Goal: Navigation & Orientation: Find specific page/section

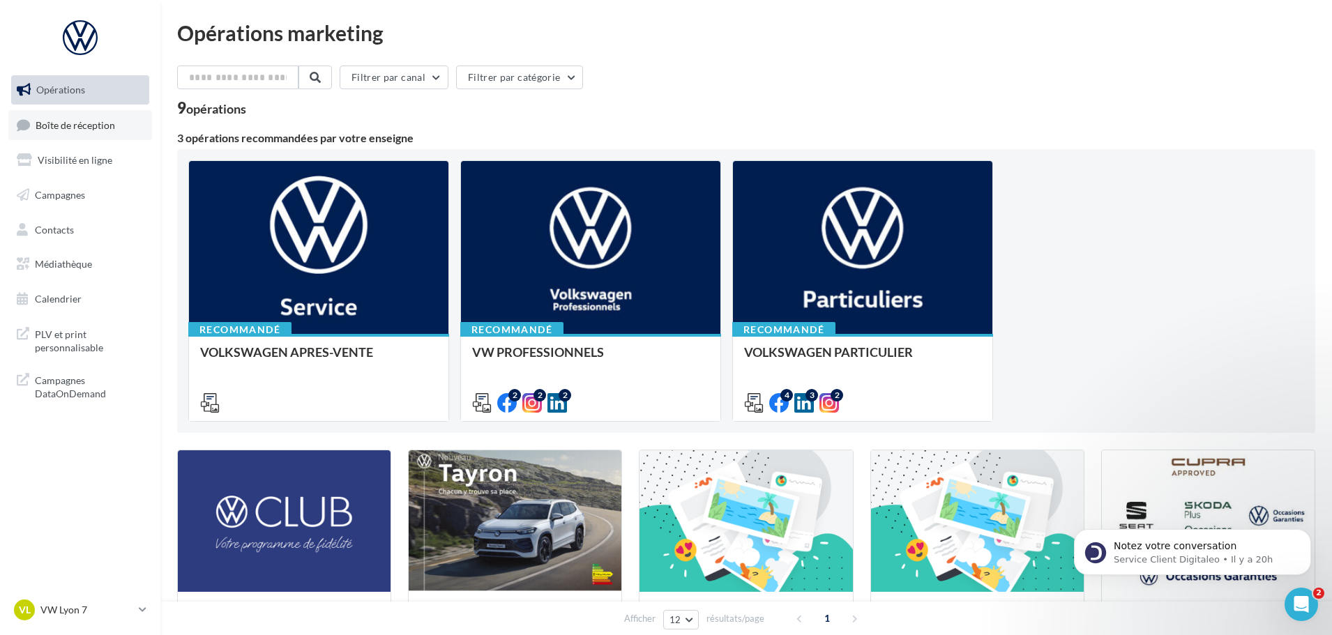
click at [70, 130] on span "Boîte de réception" at bounding box center [75, 125] width 79 height 12
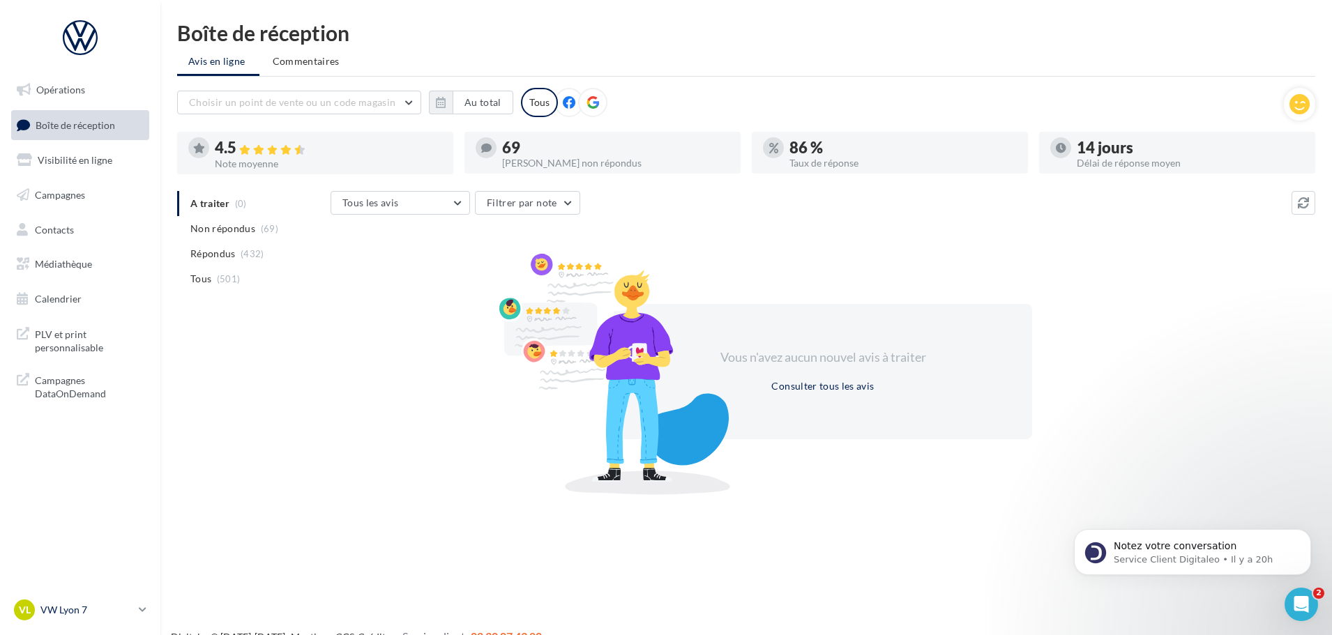
click at [105, 618] on div "VL VW Lyon 7 vw-lyo-gru" at bounding box center [73, 610] width 119 height 21
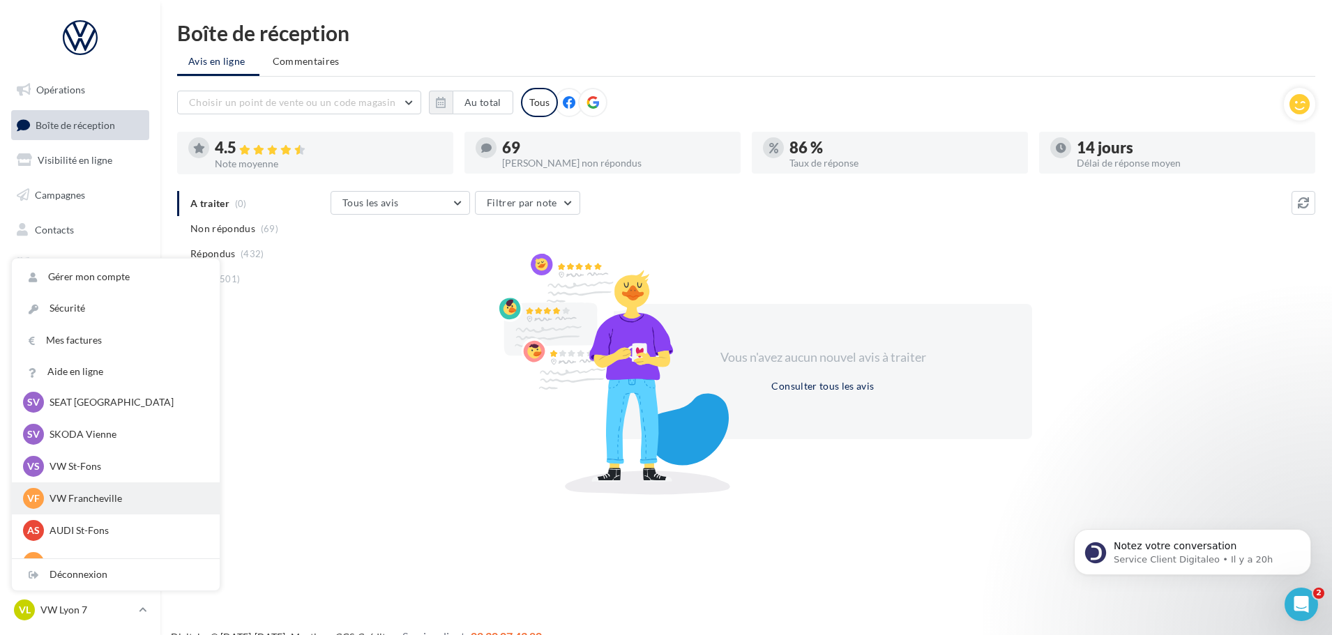
scroll to position [70, 0]
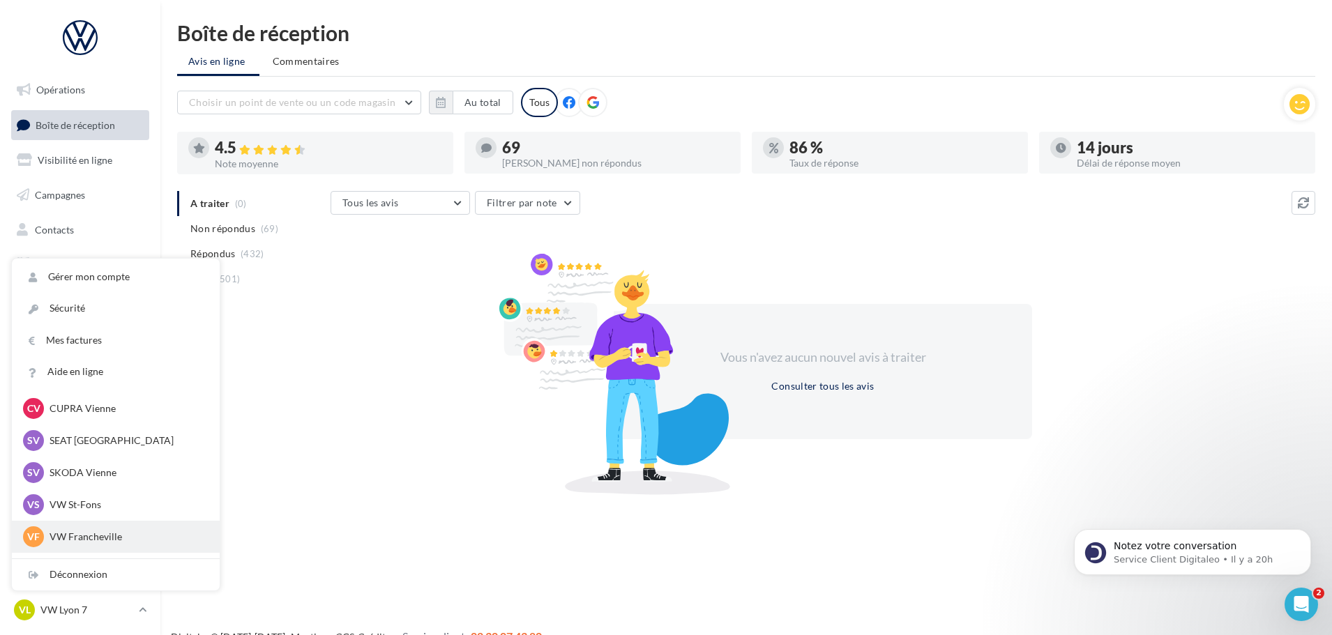
click at [119, 540] on p "VW Francheville" at bounding box center [126, 537] width 153 height 14
